Goal: Information Seeking & Learning: Learn about a topic

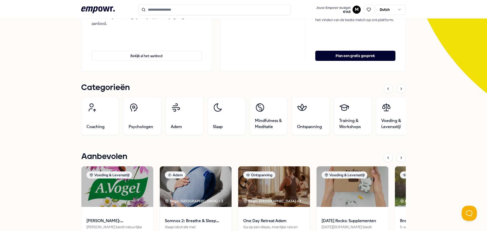
scroll to position [101, 0]
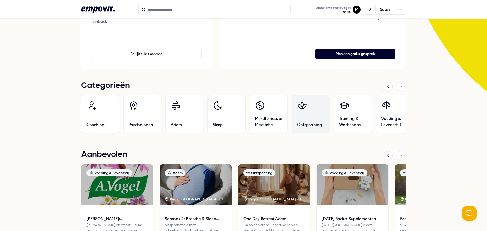
click at [309, 124] on span "Ontspanning" at bounding box center [309, 125] width 25 height 6
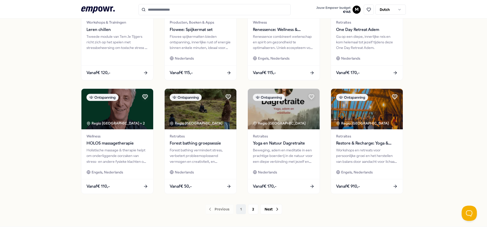
scroll to position [210, 0]
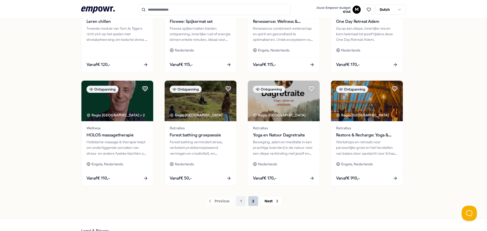
click at [253, 202] on button "2" at bounding box center [253, 201] width 10 height 10
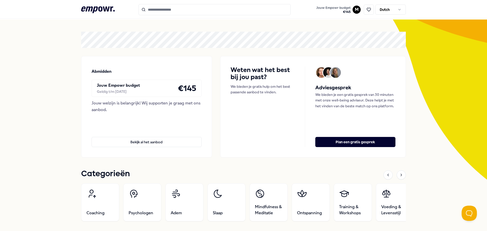
scroll to position [25, 0]
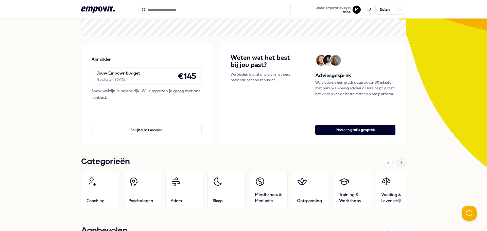
click at [401, 163] on icon at bounding box center [401, 163] width 4 height 4
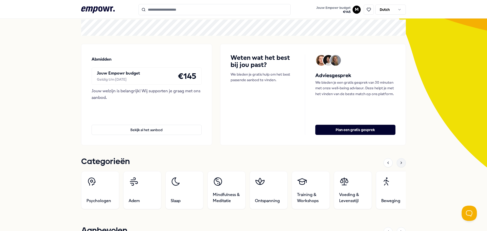
click at [401, 162] on icon at bounding box center [401, 163] width 4 height 4
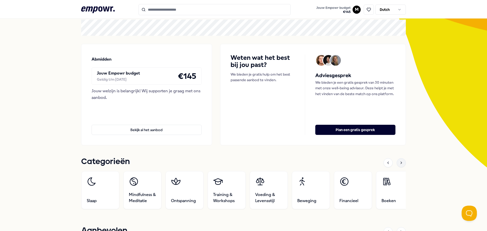
click at [401, 162] on icon at bounding box center [401, 163] width 4 height 4
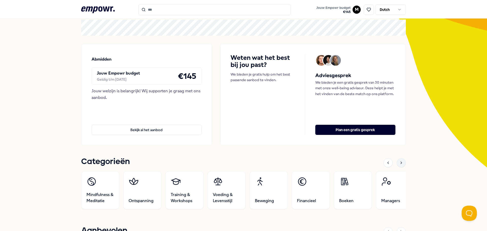
click at [401, 162] on icon at bounding box center [401, 163] width 4 height 4
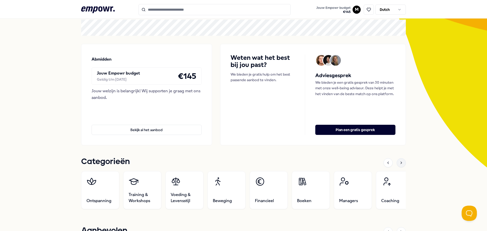
click at [401, 162] on icon at bounding box center [401, 163] width 4 height 4
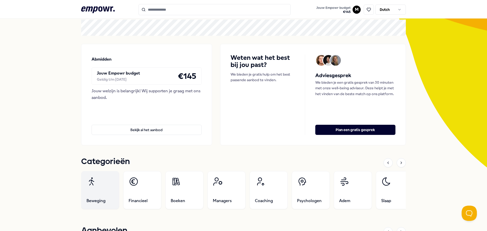
click at [90, 194] on link "Beweging" at bounding box center [100, 190] width 38 height 38
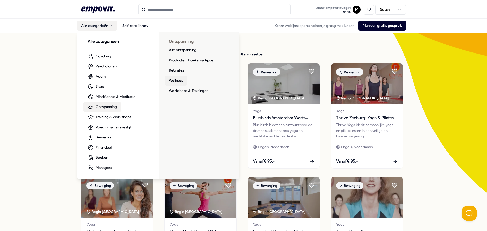
click at [171, 78] on link "Wellness" at bounding box center [176, 81] width 22 height 10
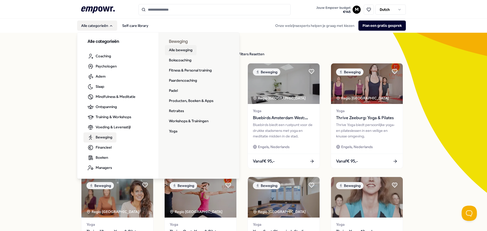
click at [184, 51] on link "Alle beweging" at bounding box center [181, 50] width 32 height 10
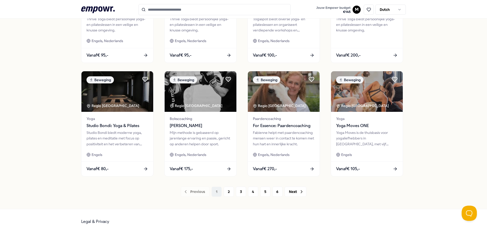
scroll to position [223, 0]
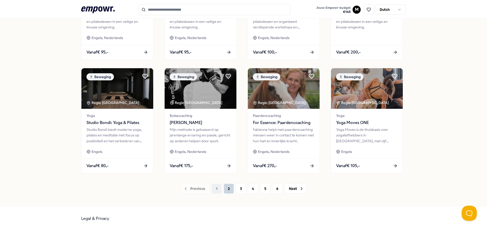
click at [227, 189] on button "2" at bounding box center [229, 189] width 10 height 10
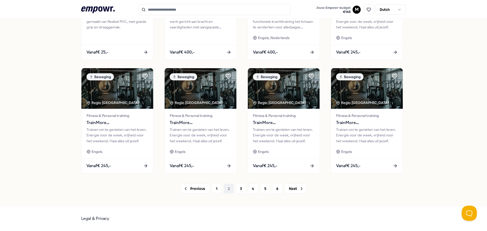
scroll to position [197, 0]
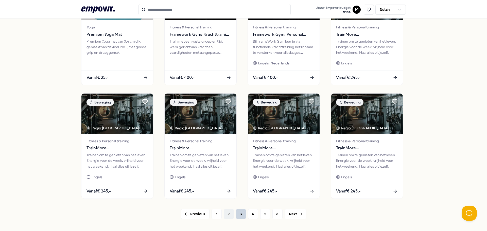
click at [238, 213] on button "3" at bounding box center [241, 214] width 10 height 10
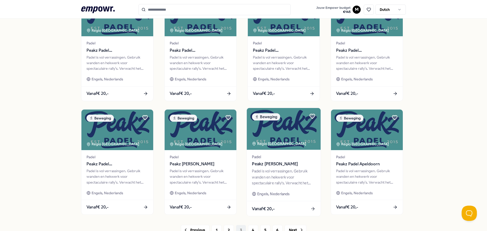
scroll to position [197, 0]
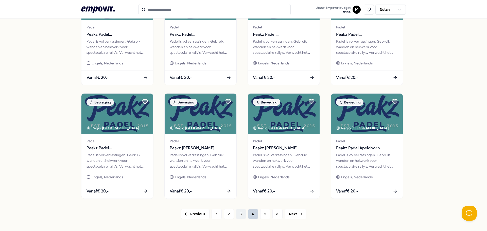
click at [249, 214] on button "4" at bounding box center [253, 214] width 10 height 10
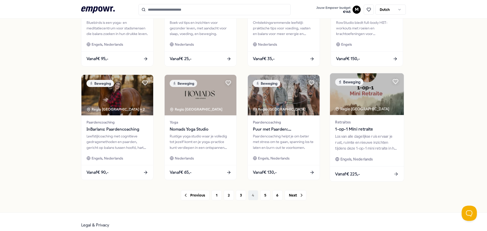
scroll to position [223, 0]
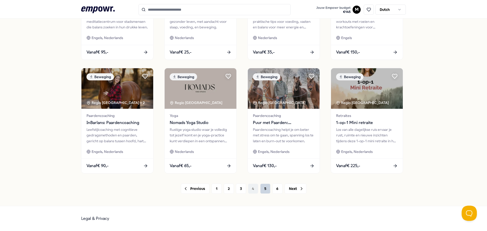
click at [260, 192] on button "5" at bounding box center [265, 189] width 10 height 10
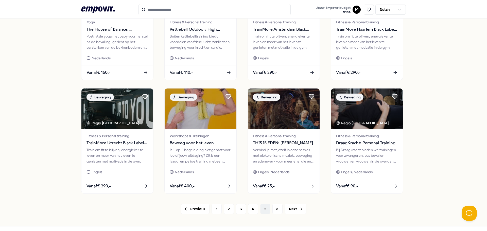
scroll to position [223, 0]
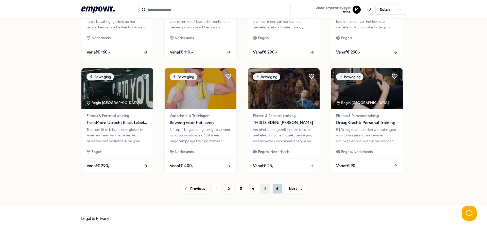
click at [272, 190] on button "6" at bounding box center [277, 189] width 10 height 10
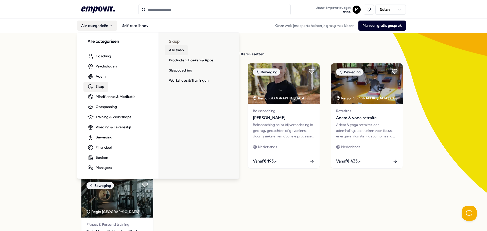
click at [173, 52] on link "Alle slaap" at bounding box center [176, 50] width 23 height 10
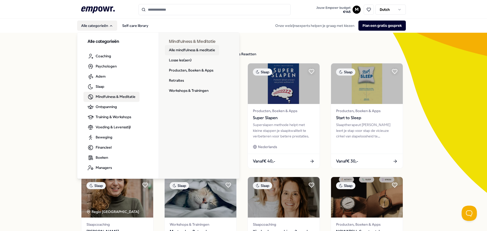
click at [171, 50] on link "Alle mindfulness & meditatie" at bounding box center [192, 50] width 54 height 10
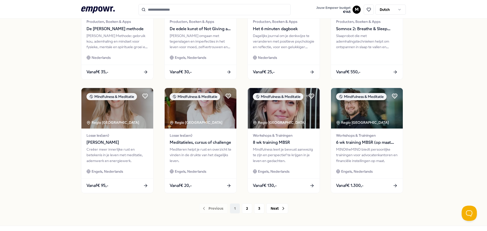
scroll to position [223, 0]
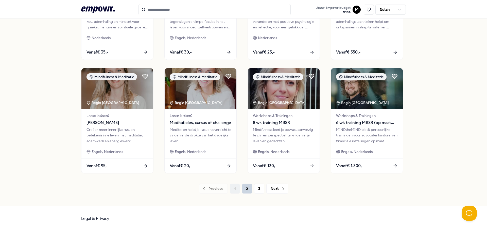
click at [246, 187] on button "2" at bounding box center [247, 189] width 10 height 10
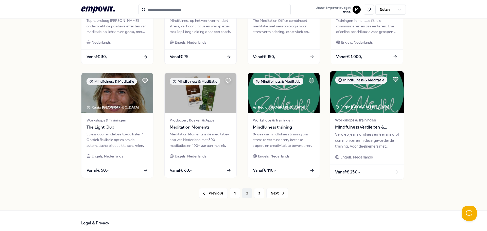
scroll to position [223, 0]
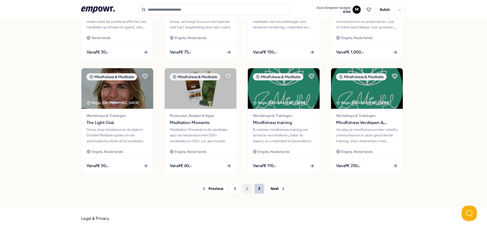
click at [260, 191] on button "3" at bounding box center [259, 189] width 10 height 10
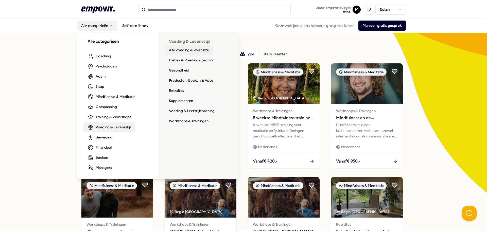
click at [191, 50] on link "Alle voeding & levensstijl" at bounding box center [189, 50] width 48 height 10
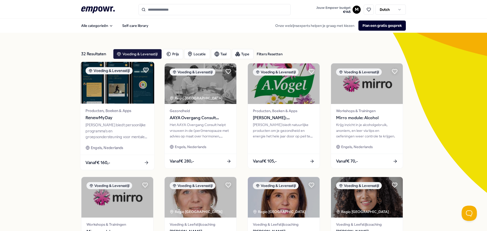
click at [103, 123] on div "[PERSON_NAME] biedt persoonlijke programma's en groepsondersteuning voor mental…" at bounding box center [116, 131] width 63 height 18
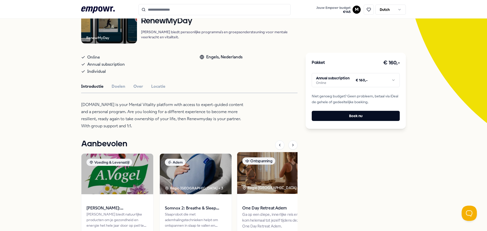
scroll to position [76, 0]
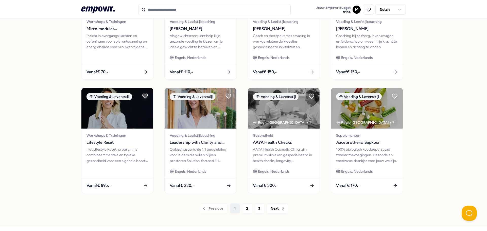
scroll to position [223, 0]
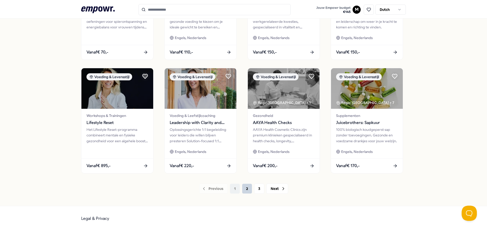
click at [245, 191] on button "2" at bounding box center [247, 189] width 10 height 10
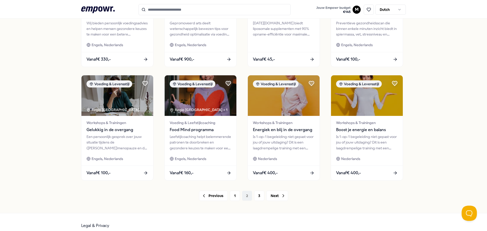
scroll to position [223, 0]
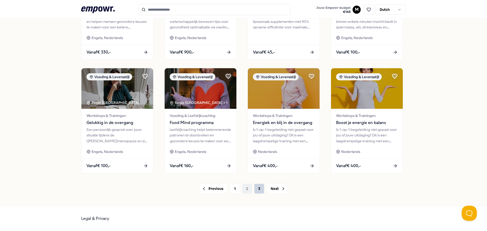
click at [256, 188] on button "3" at bounding box center [259, 189] width 10 height 10
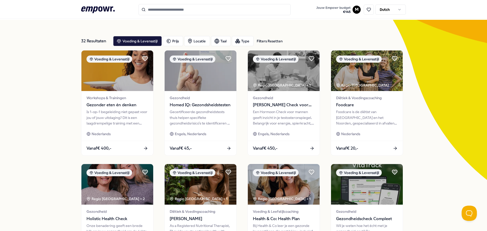
scroll to position [7, 0]
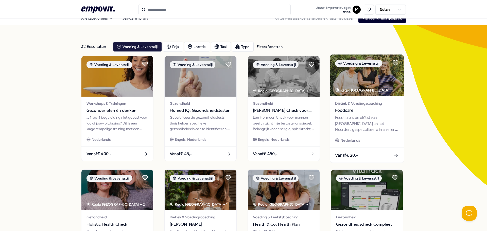
click at [358, 115] on div "Foodcare is de diëtist van [GEOGRAPHIC_DATA] en het Noorden, gespecialiseerd in…" at bounding box center [366, 124] width 63 height 18
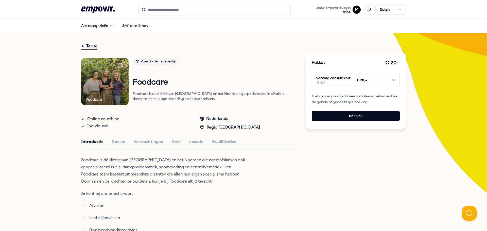
click at [109, 10] on icon at bounding box center [97, 9] width 33 height 7
